Goal: Information Seeking & Learning: Learn about a topic

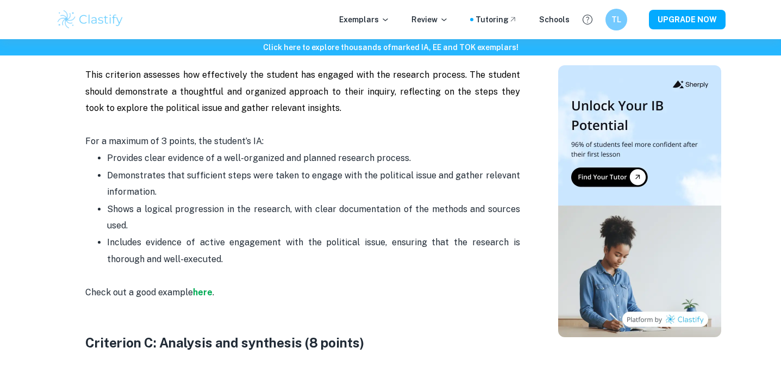
scroll to position [969, 0]
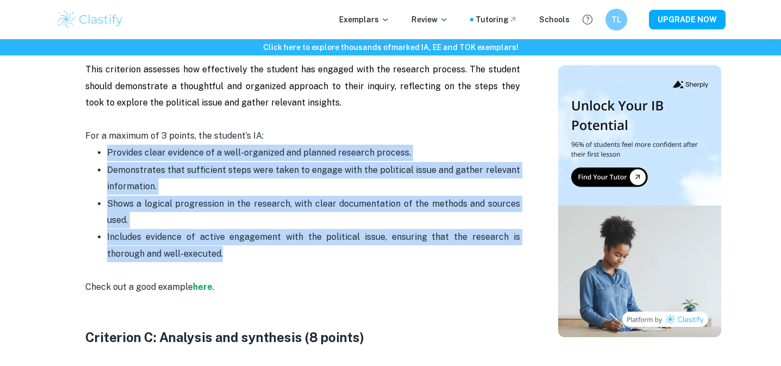
drag, startPoint x: 85, startPoint y: 140, endPoint x: 257, endPoint y: 251, distance: 204.5
click at [257, 251] on ul "Provides clear evidence of a well-organized and planned research process. Demon…" at bounding box center [302, 203] width 435 height 118
copy ul "Provides clear evidence of a well-organized and planned research process. Demon…"
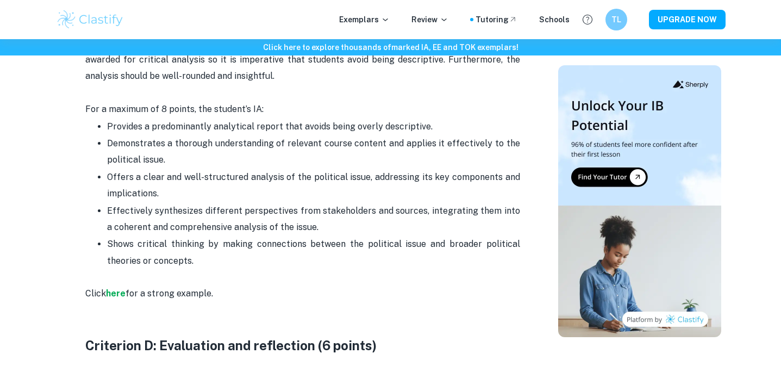
scroll to position [1317, 0]
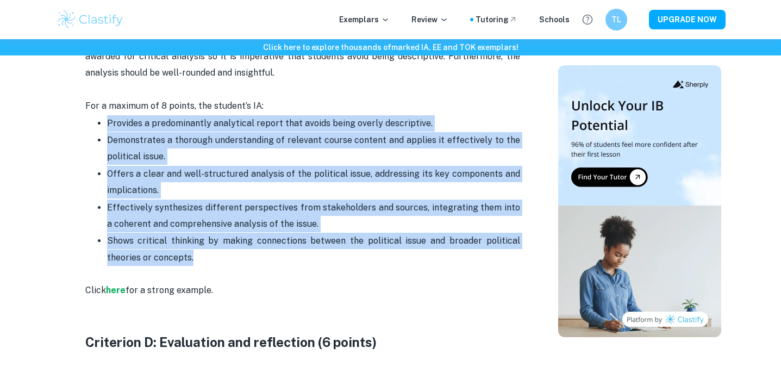
drag, startPoint x: 95, startPoint y: 110, endPoint x: 198, endPoint y: 255, distance: 177.4
click at [198, 255] on ul "Provides a predominantly analytical report that avoids being overly descriptive…" at bounding box center [302, 191] width 435 height 152
copy ul "Provides a predominantly analytical report that avoids being overly descriptive…"
drag, startPoint x: 200, startPoint y: 253, endPoint x: 82, endPoint y: 116, distance: 181.3
click at [82, 116] on div "Global Politics IA Criteria and Checklist [2026 updated] By Julia • February 10…" at bounding box center [302, 125] width 485 height 2691
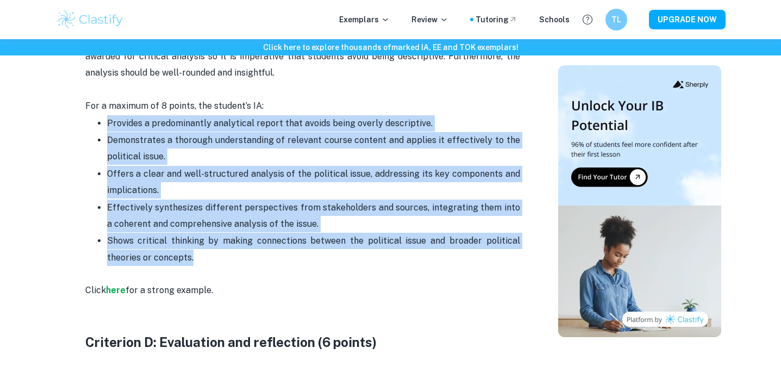
copy ul "Provides a predominantly analytical report that avoids being overly descriptive…"
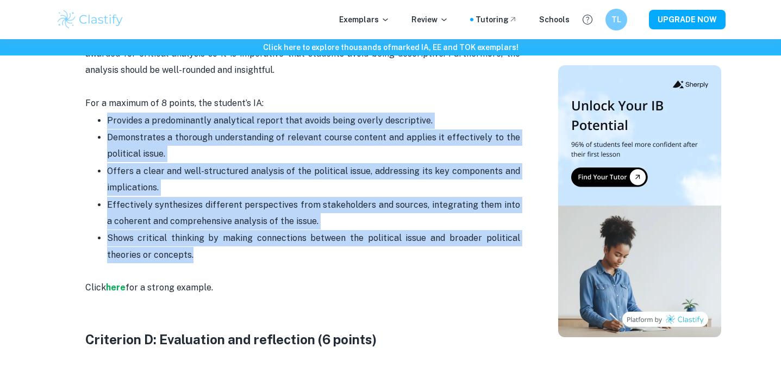
scroll to position [1319, 0]
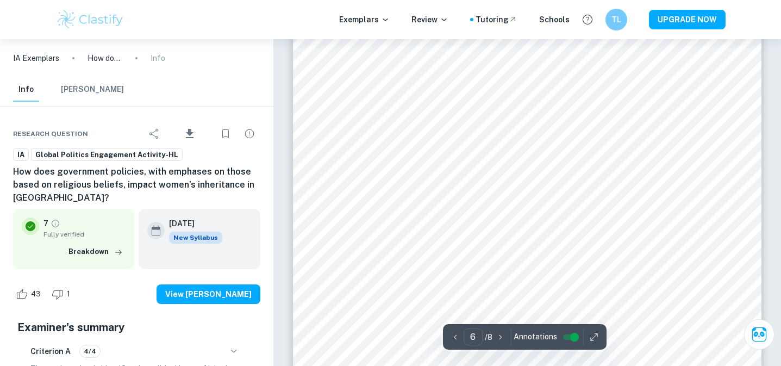
scroll to position [3236, 1]
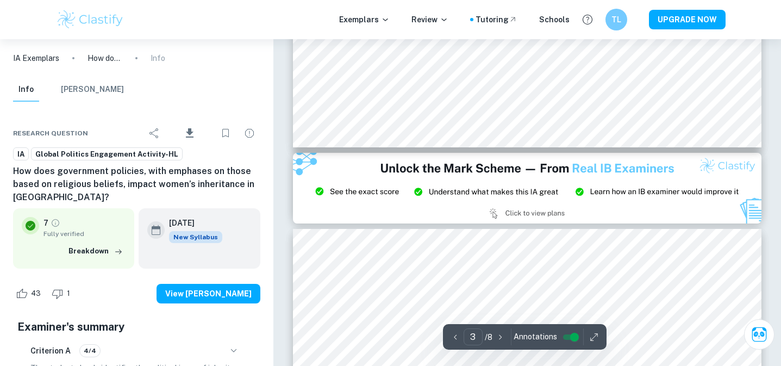
type input "2"
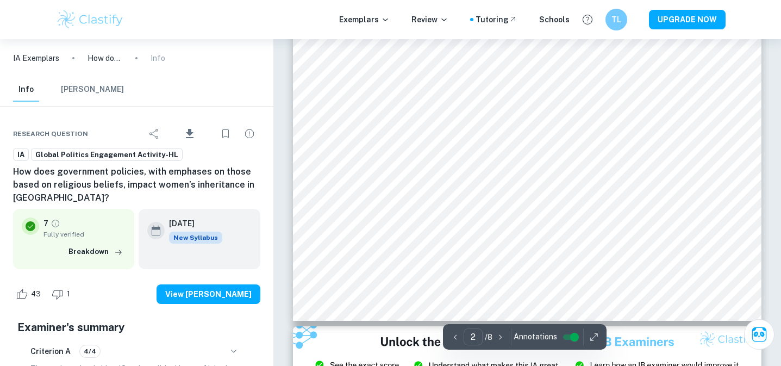
scroll to position [1025, 0]
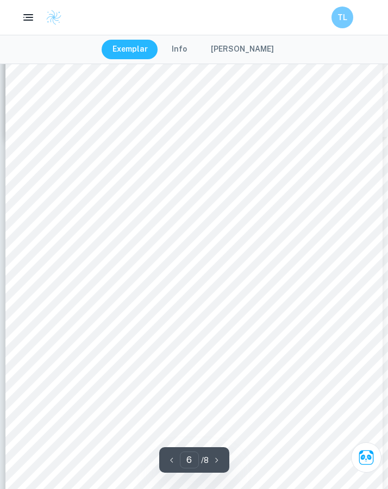
scroll to position [2658, 0]
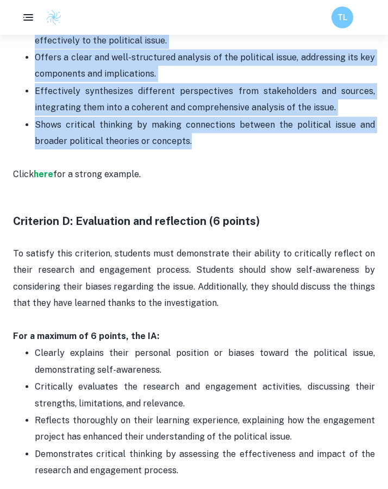
scroll to position [1460, 0]
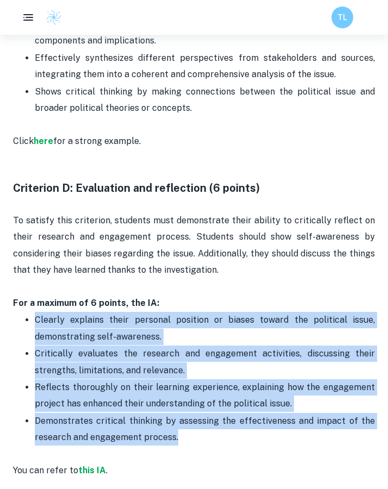
drag, startPoint x: 21, startPoint y: 302, endPoint x: 222, endPoint y: 427, distance: 237.2
click at [222, 427] on ul "Clearly explains their personal position or biases toward the political issue, …" at bounding box center [194, 379] width 362 height 134
copy ul "Clearly explains their personal position or biases toward the political issue, …"
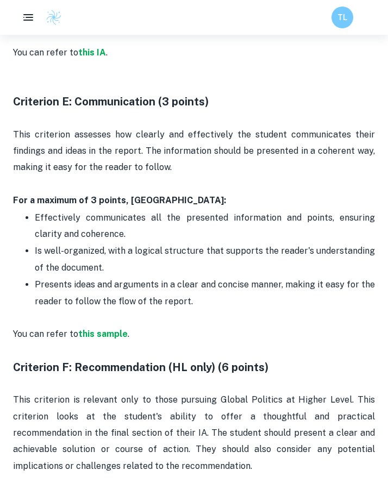
scroll to position [1889, 0]
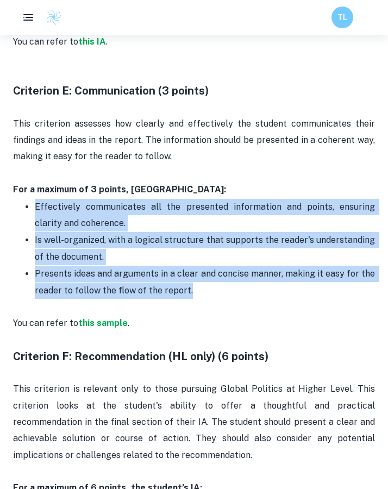
drag, startPoint x: 219, startPoint y: 281, endPoint x: 22, endPoint y: 194, distance: 215.7
click at [22, 198] on ul "Effectively communicates all the presented information and points, ensuring cla…" at bounding box center [194, 248] width 362 height 101
copy ul "Effectively communicates all the presented information and points, ensuring cla…"
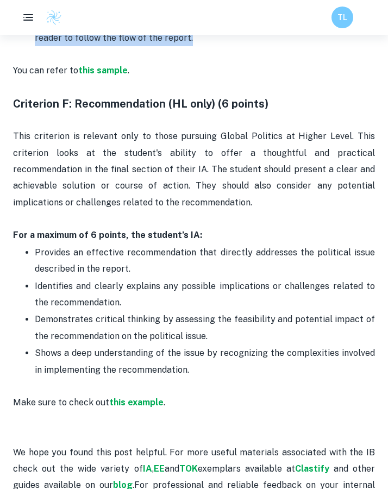
scroll to position [2147, 0]
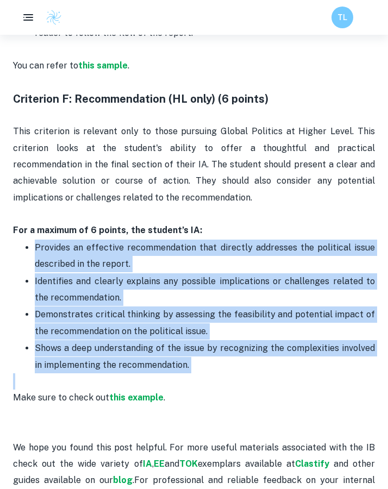
drag, startPoint x: 183, startPoint y: 360, endPoint x: 24, endPoint y: 233, distance: 203.6
copy div "Provides an effective recommendation that directly addresses the political issu…"
